Goal: Check status: Check status

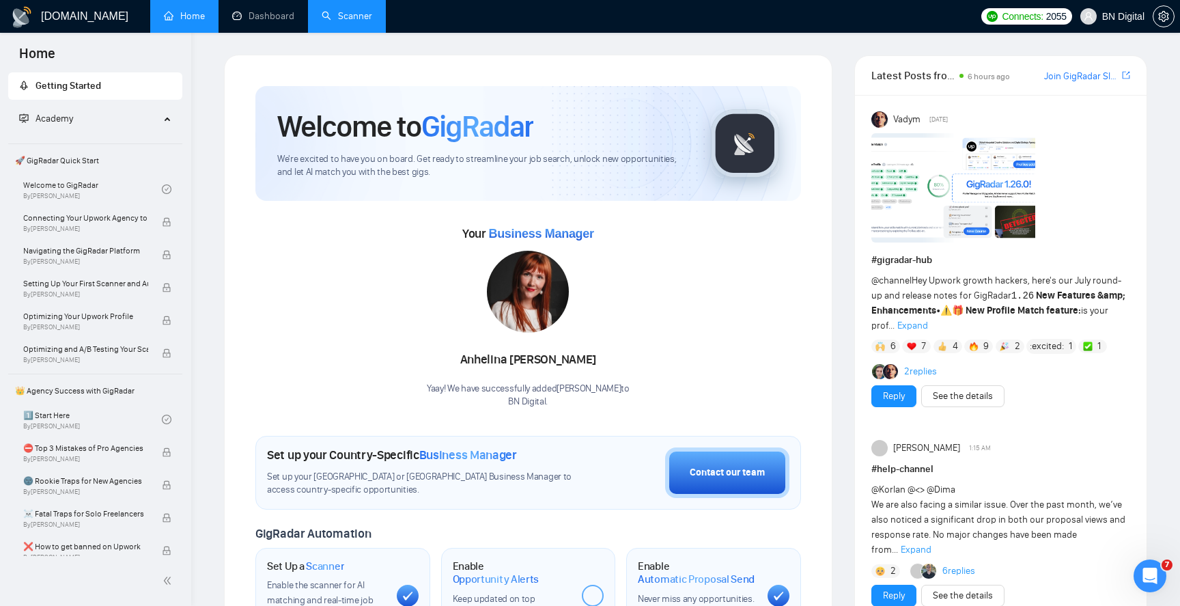
click at [347, 18] on link "Scanner" at bounding box center [347, 16] width 51 height 12
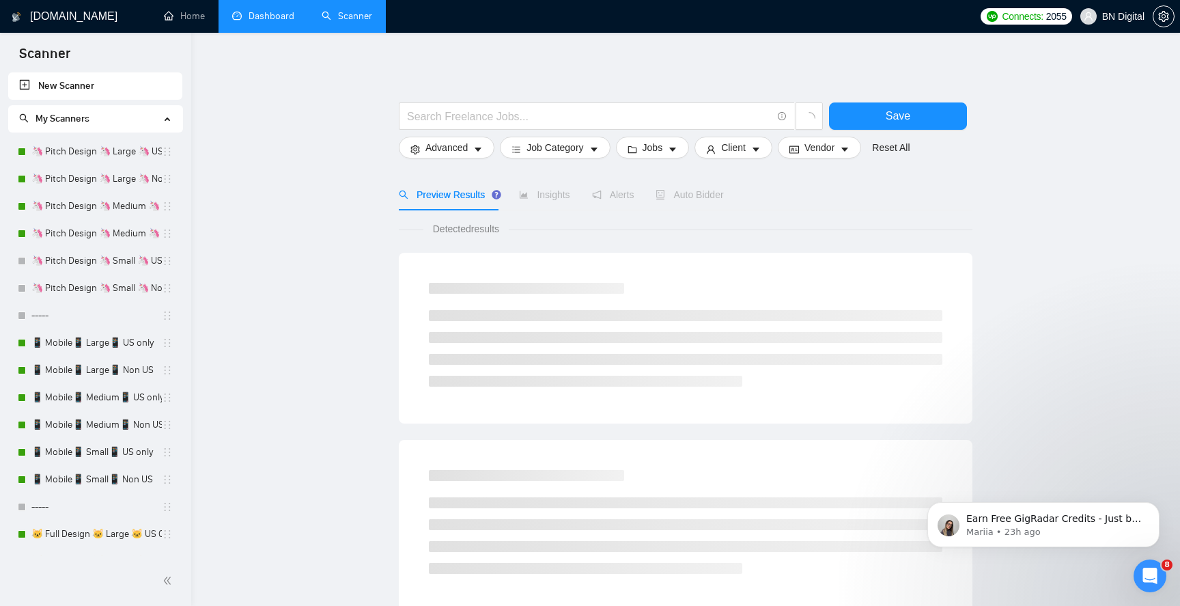
click at [275, 22] on link "Dashboard" at bounding box center [263, 16] width 62 height 12
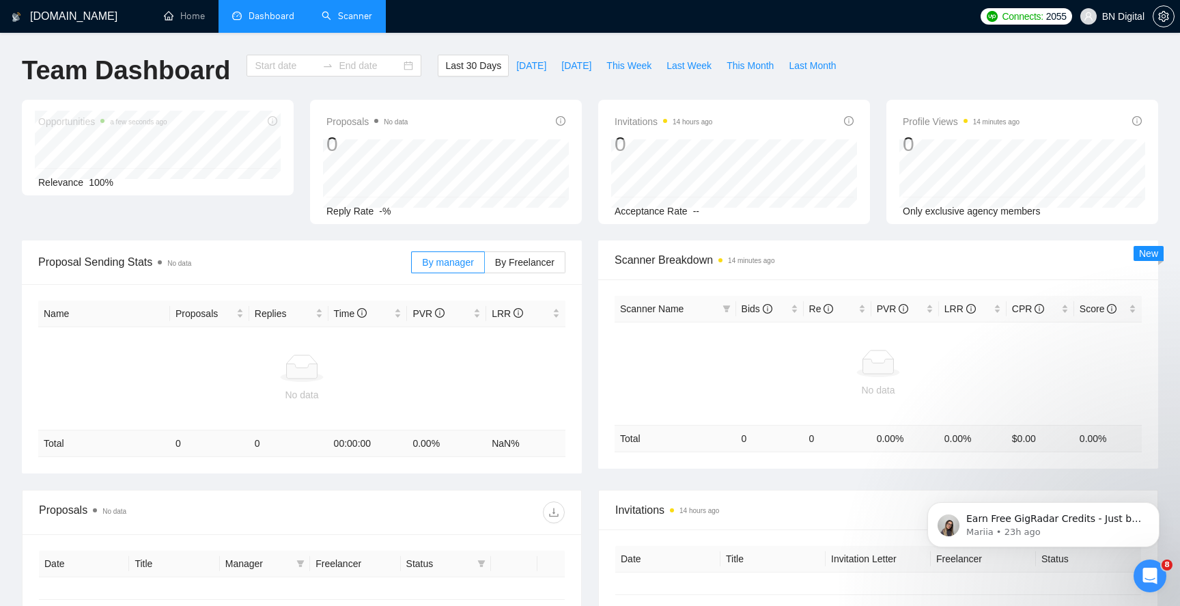
type input "[DATE]"
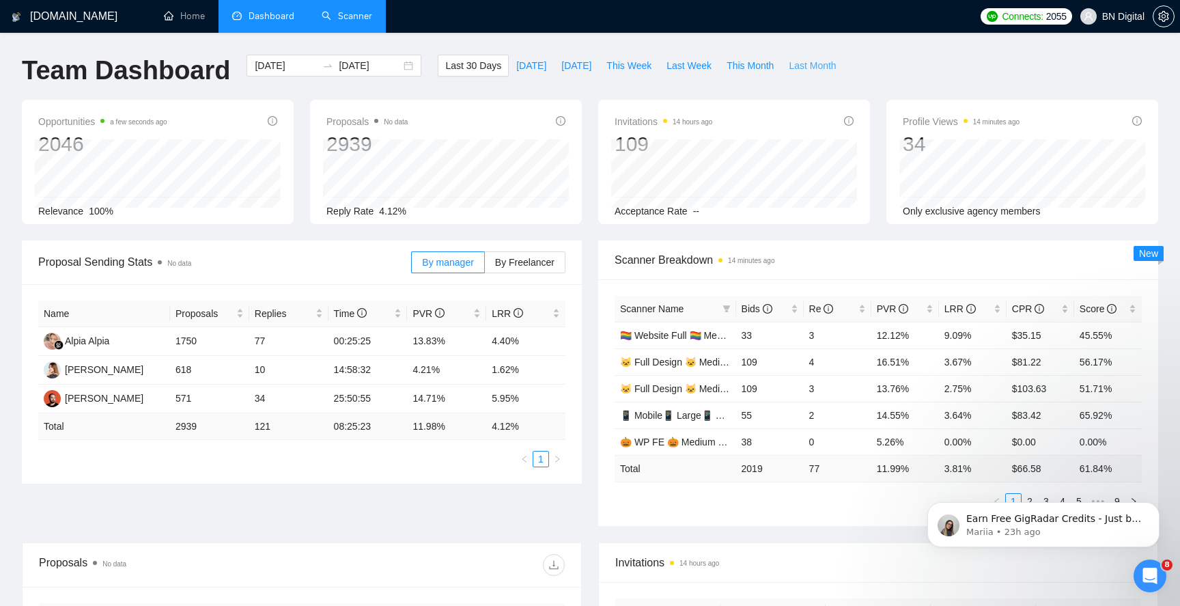
click at [803, 61] on span "Last Month" at bounding box center [812, 65] width 47 height 15
type input "[DATE]"
click at [470, 67] on span "Last 30 Days" at bounding box center [473, 65] width 56 height 15
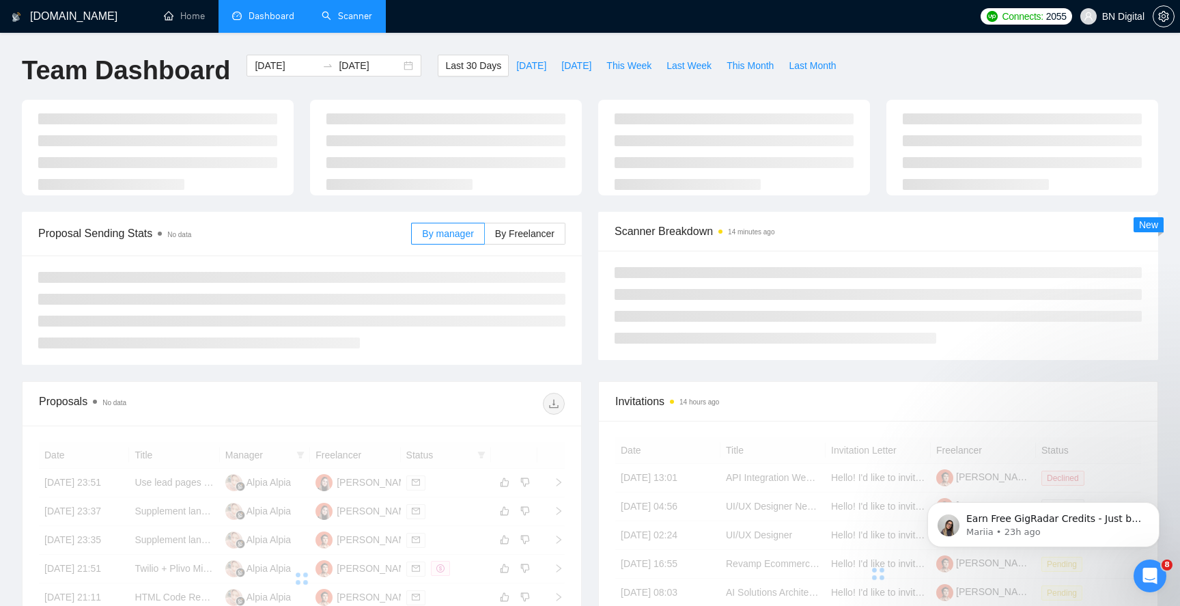
type input "[DATE]"
